Goal: Information Seeking & Learning: Learn about a topic

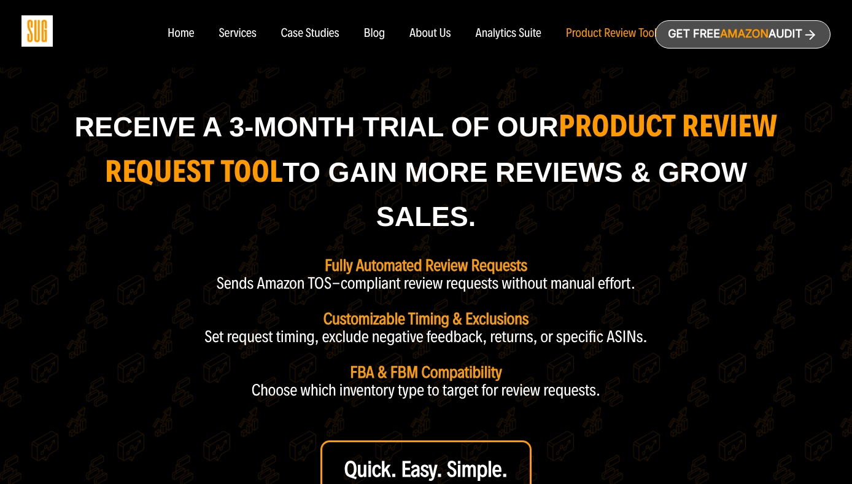
click at [367, 31] on div "Blog" at bounding box center [374, 34] width 21 height 14
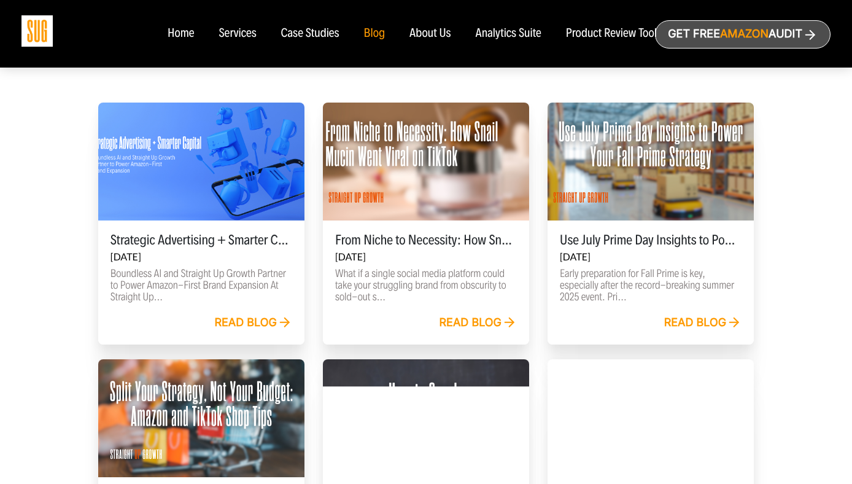
scroll to position [391, 0]
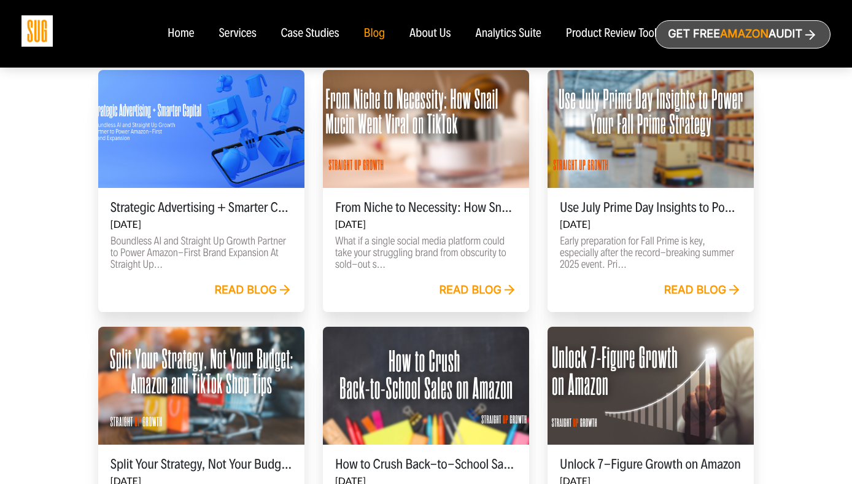
click at [238, 292] on link "Read blog" at bounding box center [253, 291] width 78 height 14
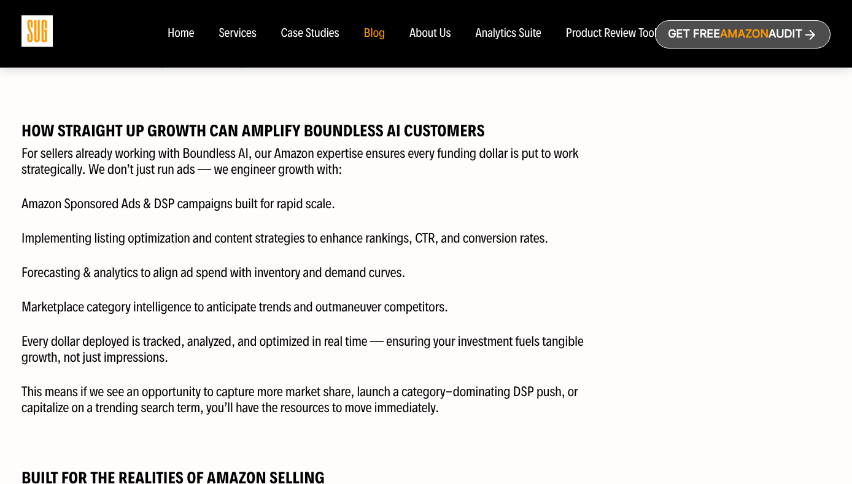
scroll to position [1288, 0]
